Goal: Task Accomplishment & Management: Use online tool/utility

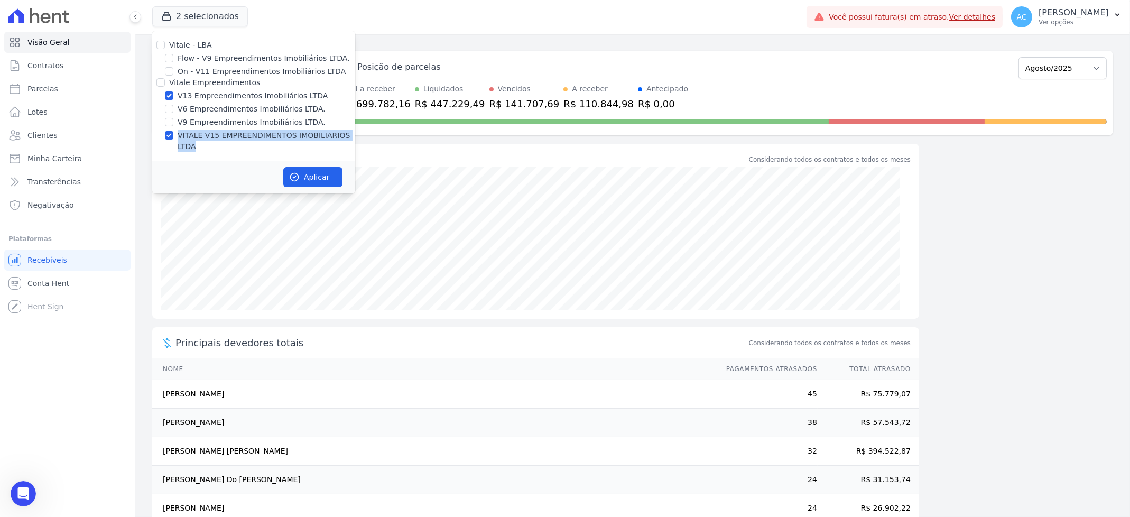
scroll to position [1085, 0]
click at [308, 167] on button "Aplicar" at bounding box center [312, 177] width 59 height 20
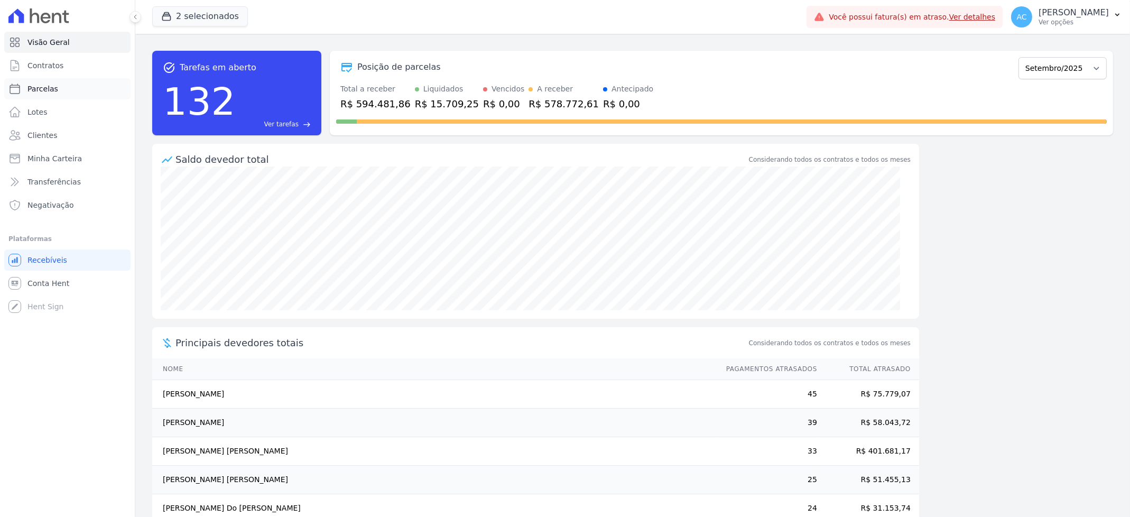
click at [34, 82] on link "Parcelas" at bounding box center [67, 88] width 126 height 21
select select
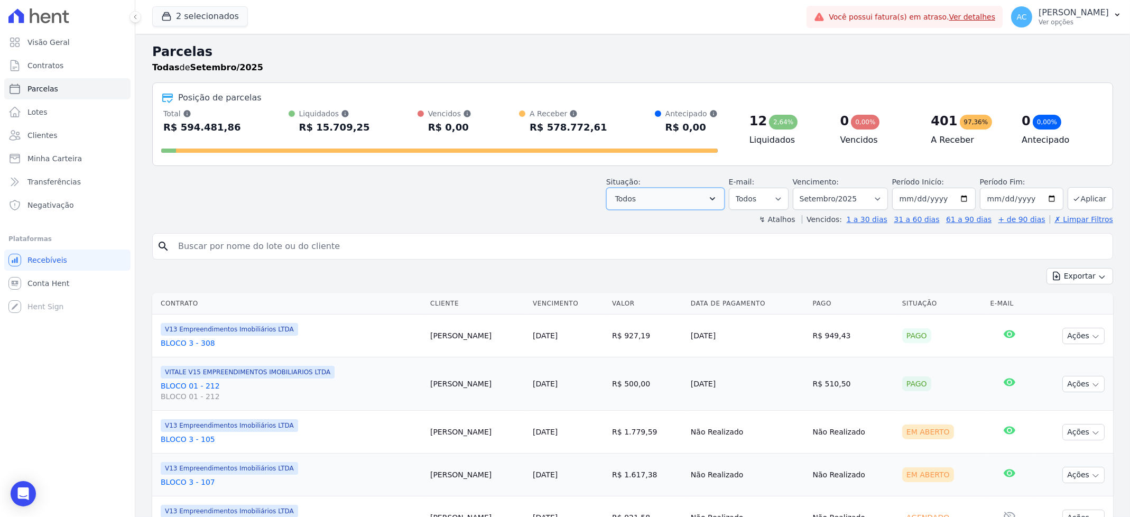
drag, startPoint x: 705, startPoint y: 191, endPoint x: 697, endPoint y: 200, distance: 12.0
click at [705, 192] on button "Todos" at bounding box center [665, 199] width 118 height 22
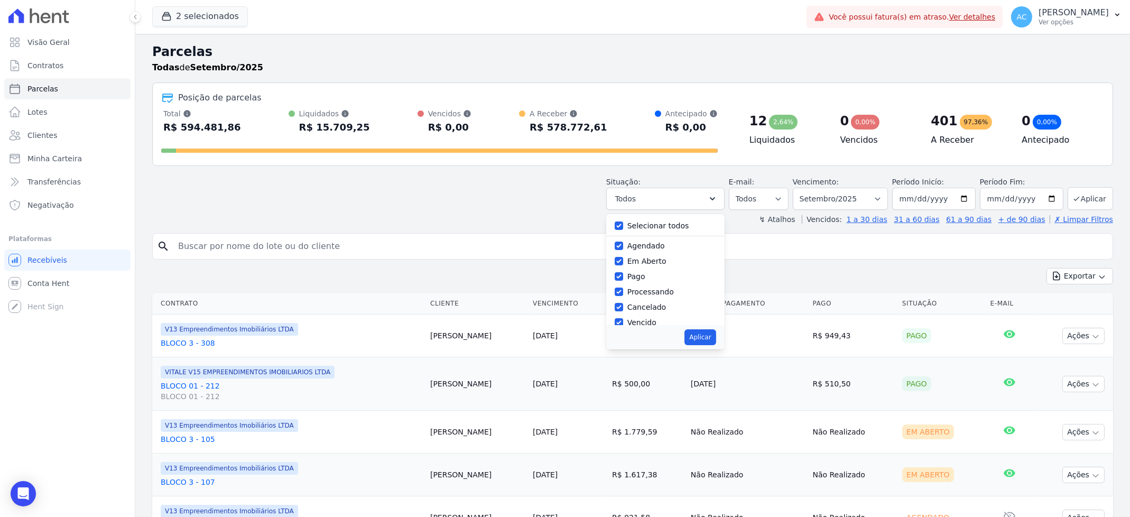
click at [623, 233] on div "Selecionar todos" at bounding box center [665, 225] width 101 height 15
click at [623, 224] on input "Selecionar todos" at bounding box center [619, 225] width 8 height 8
checkbox input "false"
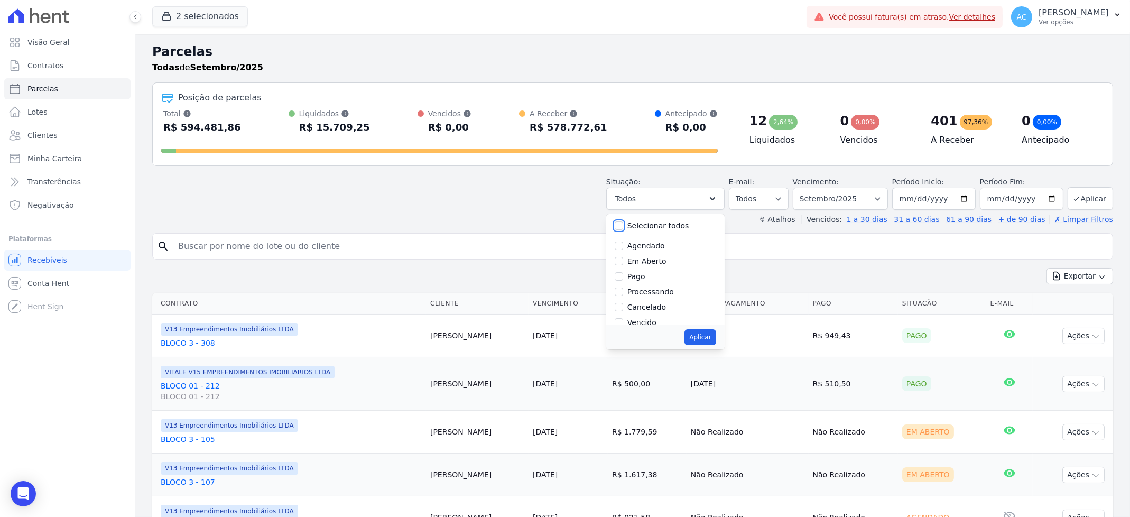
checkbox input "false"
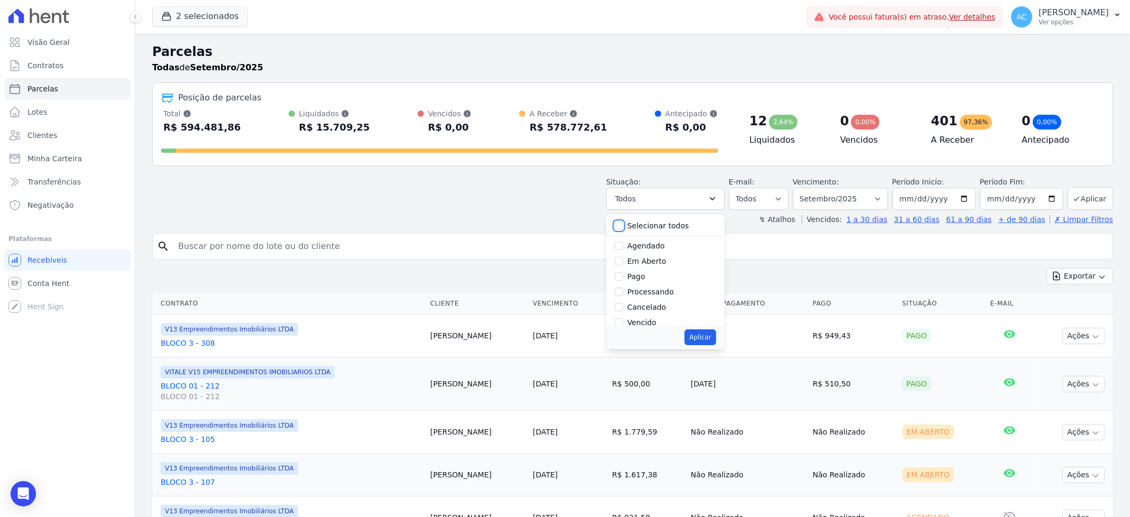
checkbox input "false"
drag, startPoint x: 626, startPoint y: 276, endPoint x: 631, endPoint y: 280, distance: 6.0
click at [623, 276] on input "Pago" at bounding box center [619, 276] width 8 height 8
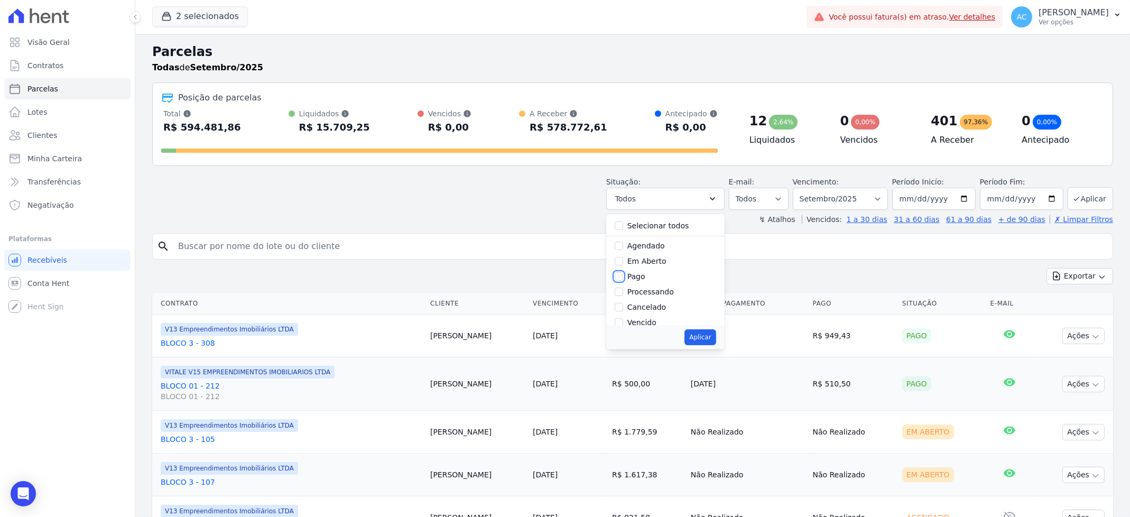
checkbox input "true"
click at [623, 265] on input "Transferindo" at bounding box center [619, 267] width 8 height 8
checkbox input "true"
click at [623, 285] on input "Depositado" at bounding box center [619, 283] width 8 height 8
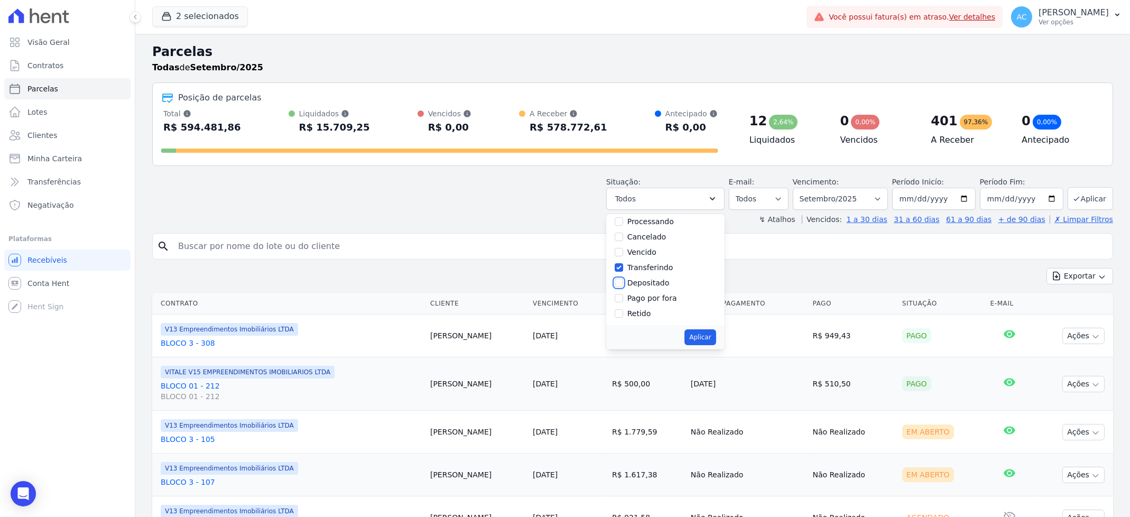
checkbox input "true"
click at [706, 337] on button "Aplicar" at bounding box center [699, 337] width 31 height 16
select select "paid"
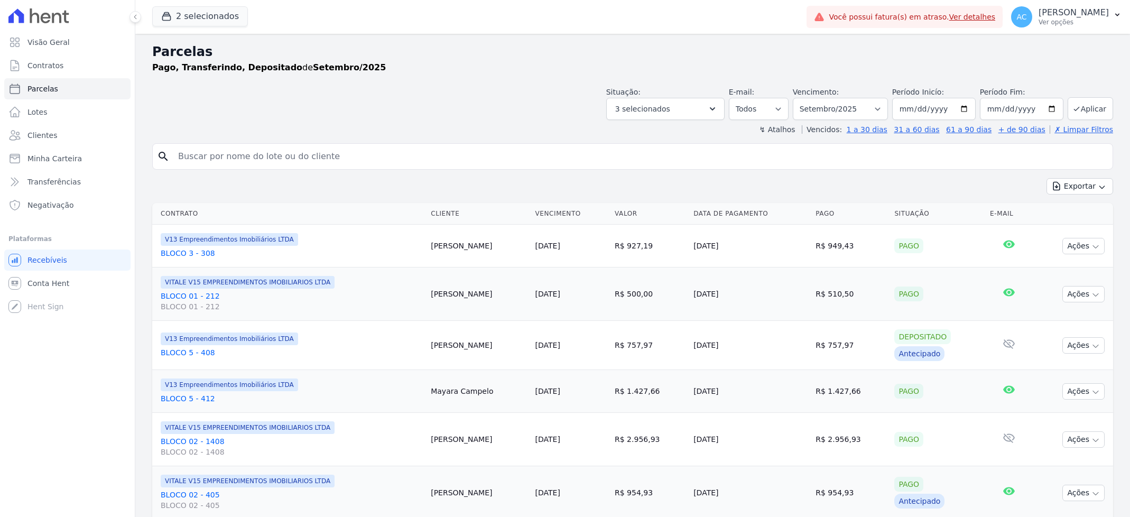
select select
click at [899, 105] on input "[DATE]" at bounding box center [934, 109] width 84 height 22
type input "2024-10-01"
click at [1090, 100] on button "Aplicar" at bounding box center [1090, 108] width 45 height 23
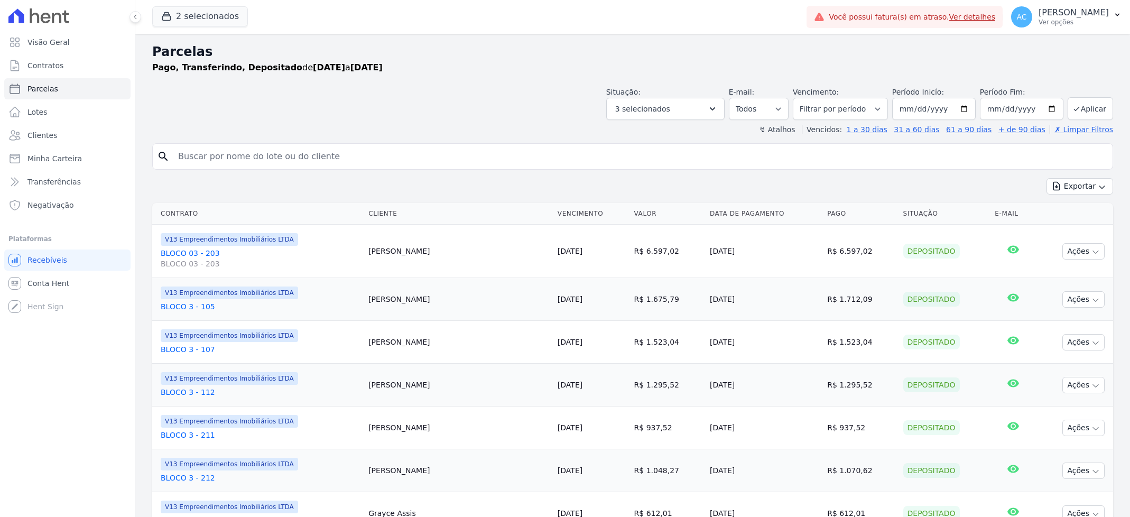
select select
click at [1098, 191] on icon "button" at bounding box center [1102, 187] width 8 height 8
click at [1088, 229] on span "Exportar CSV" at bounding box center [1079, 229] width 56 height 11
